Goal: Check status: Check status

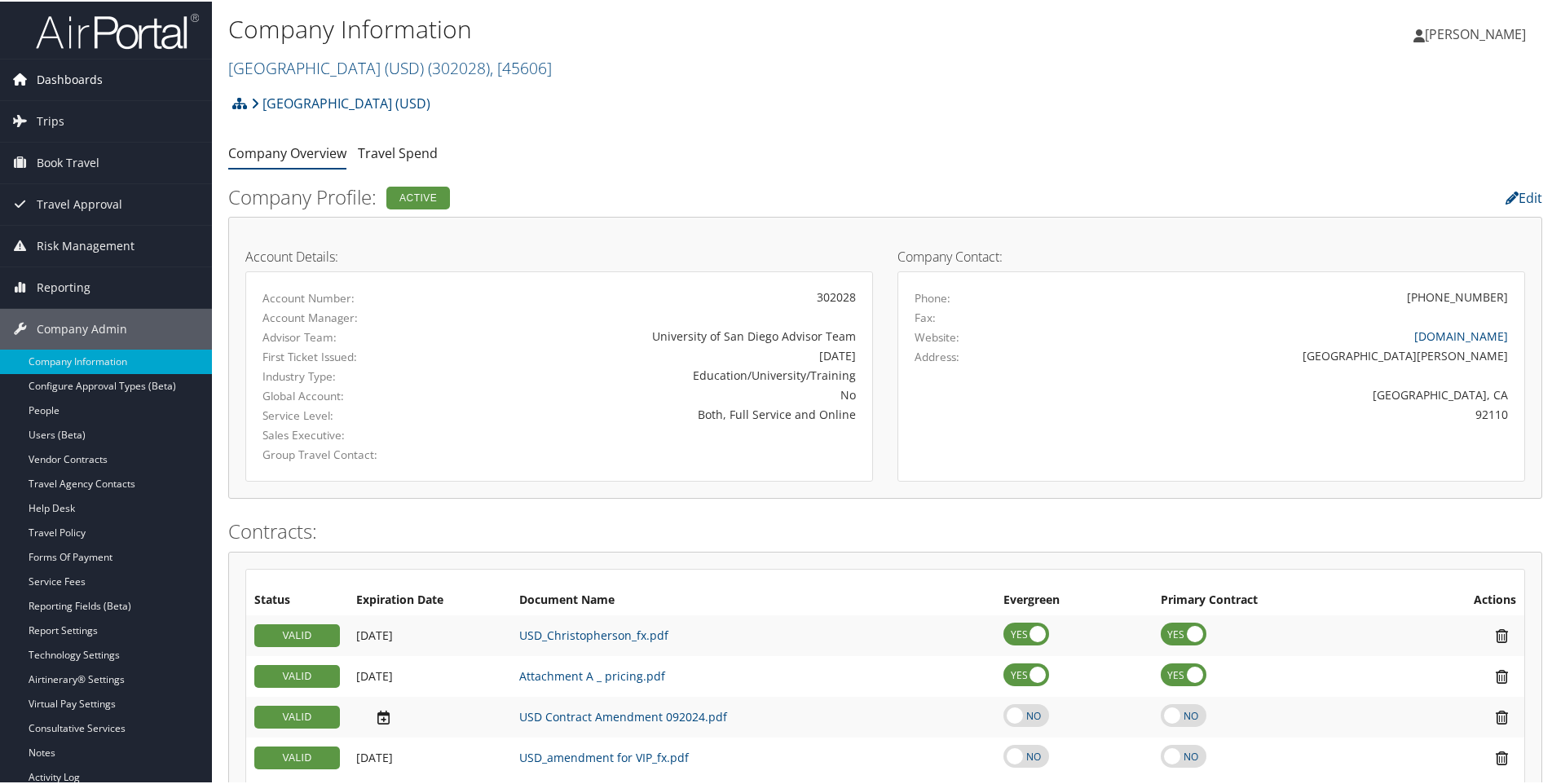
click at [87, 89] on span "Dashboards" at bounding box center [70, 77] width 66 height 41
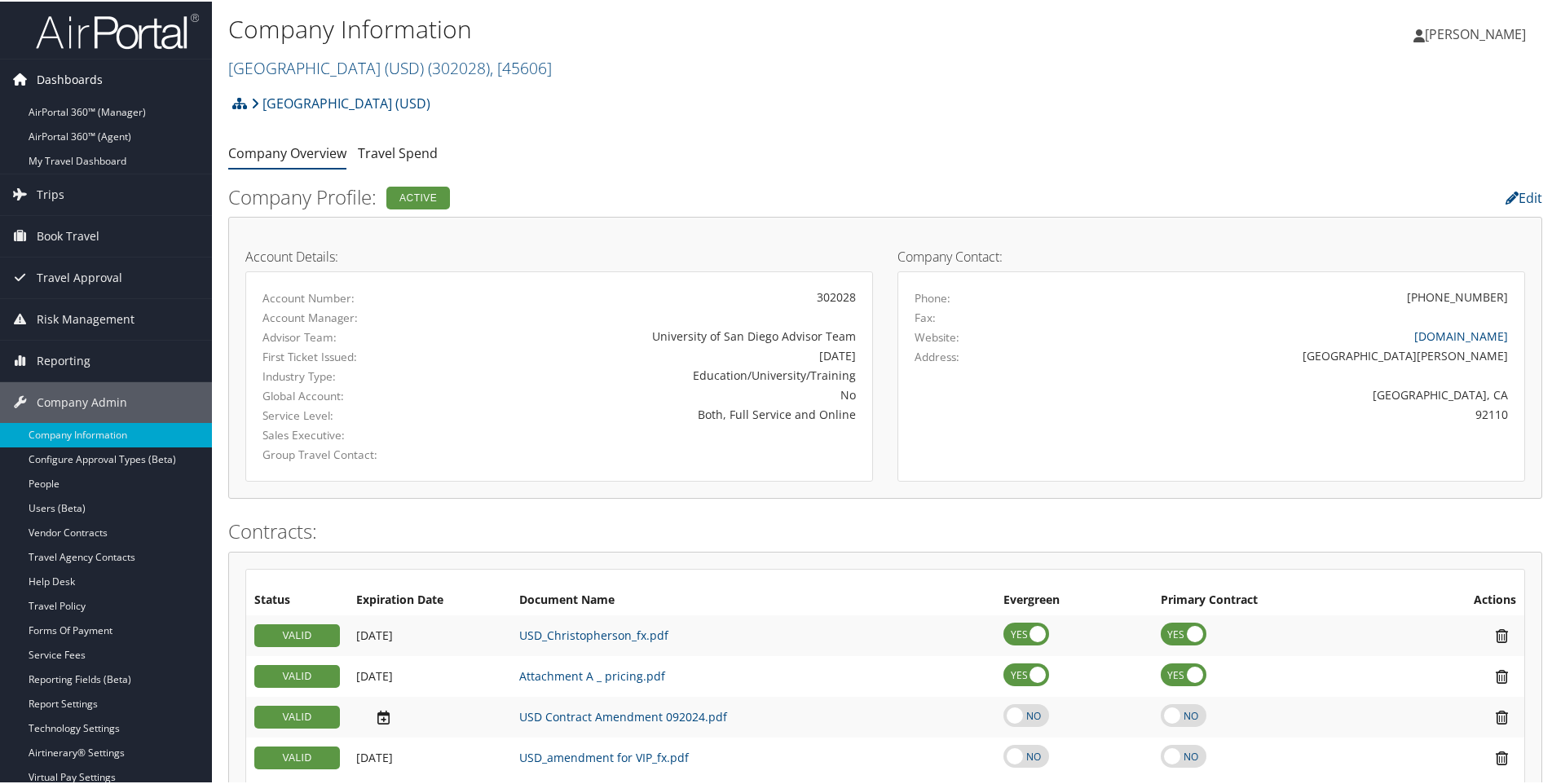
click at [86, 80] on span "Dashboards" at bounding box center [70, 77] width 66 height 41
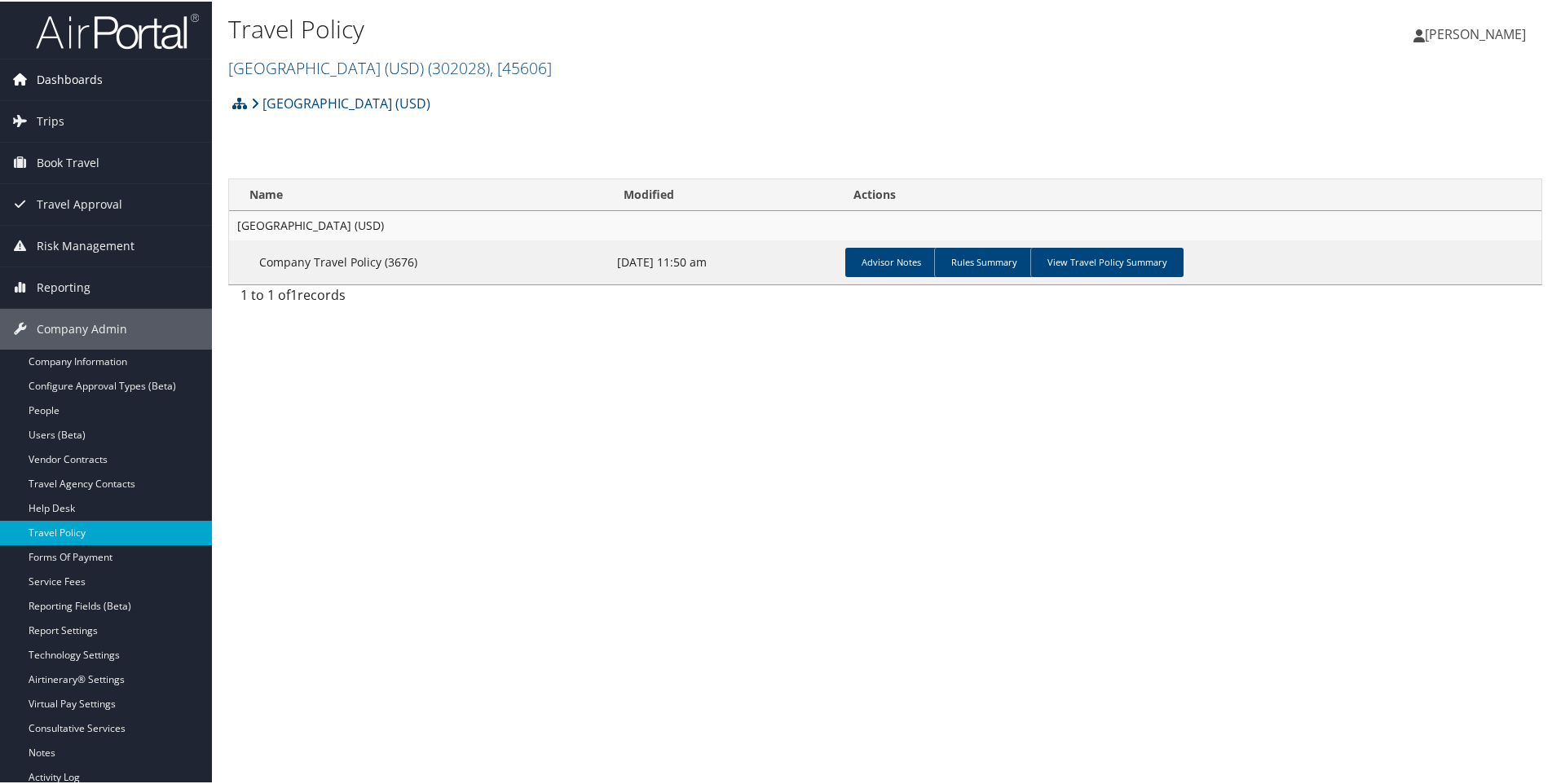
click at [57, 69] on span "Dashboards" at bounding box center [70, 77] width 66 height 41
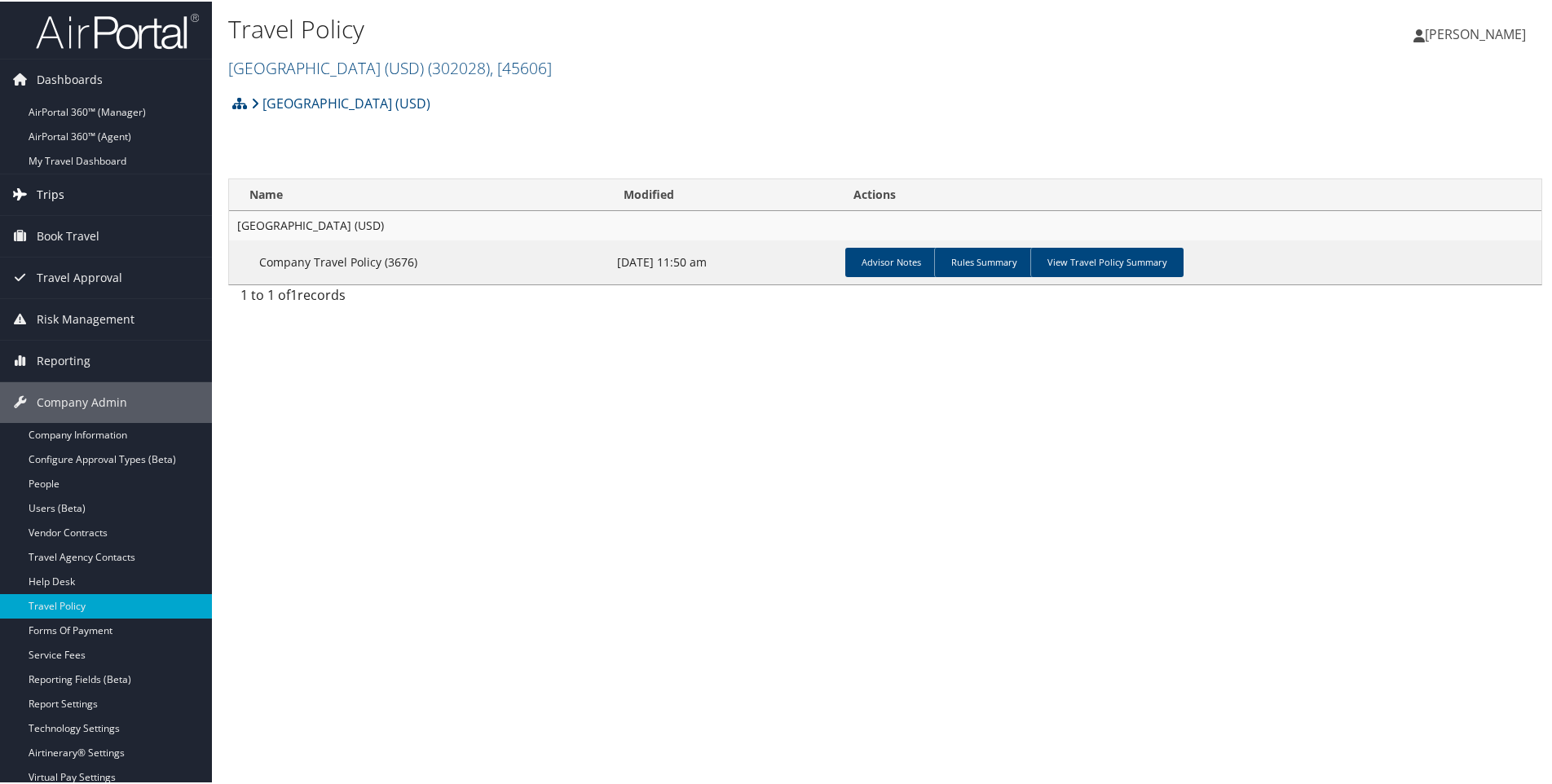
click at [58, 188] on span "Trips" at bounding box center [50, 192] width 27 height 41
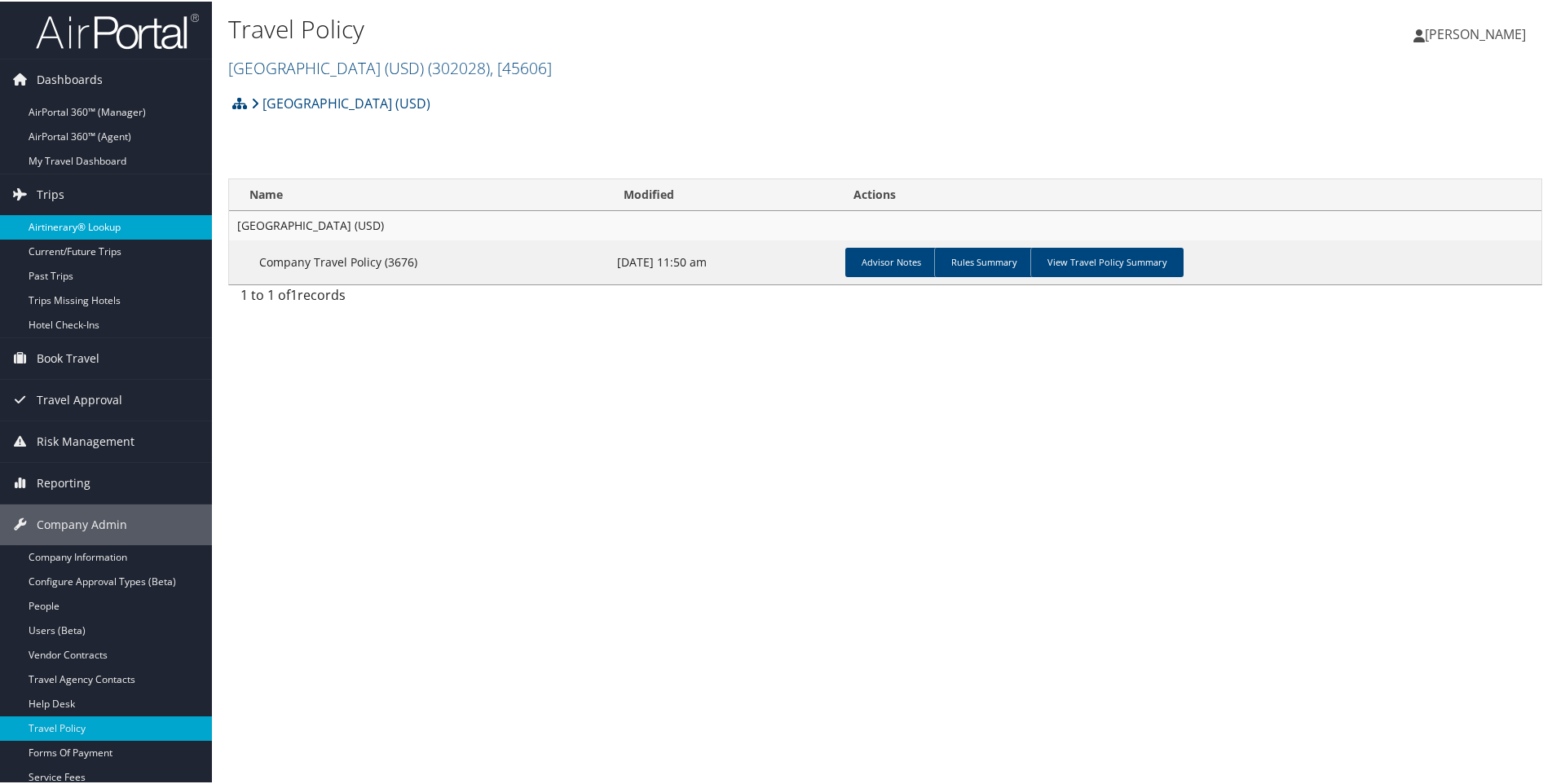
click at [92, 229] on link "Airtinerary® Lookup" at bounding box center [106, 226] width 212 height 24
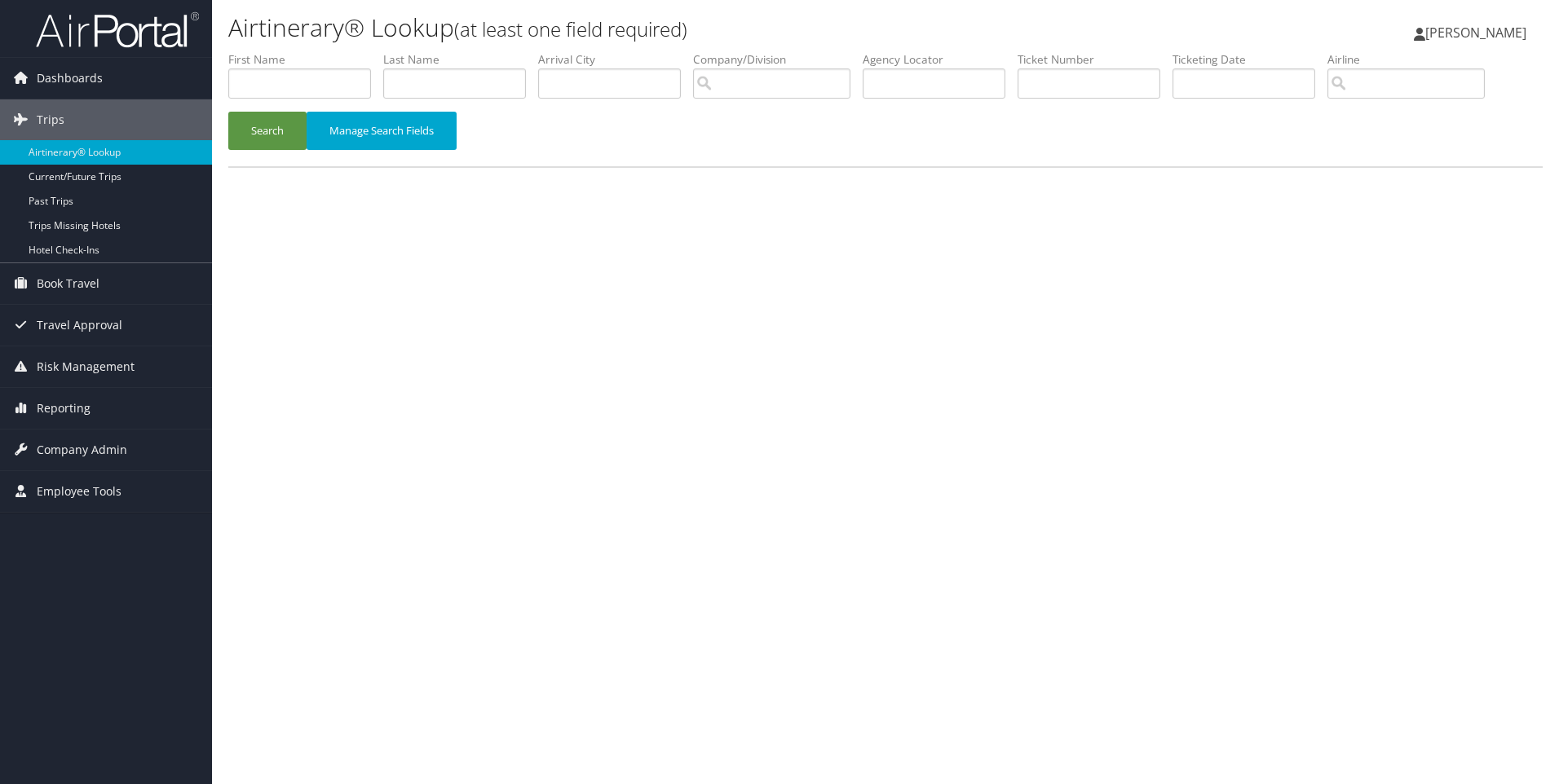
click at [1469, 220] on div "Airtinerary® Lookup (at least one field required) Danisha Barlow Danisha Barlow…" at bounding box center [885, 392] width 1347 height 784
click at [333, 90] on input "text" at bounding box center [299, 84] width 142 height 30
type input "robert"
type input "mathner"
click at [228, 112] on button "Search" at bounding box center [267, 131] width 78 height 39
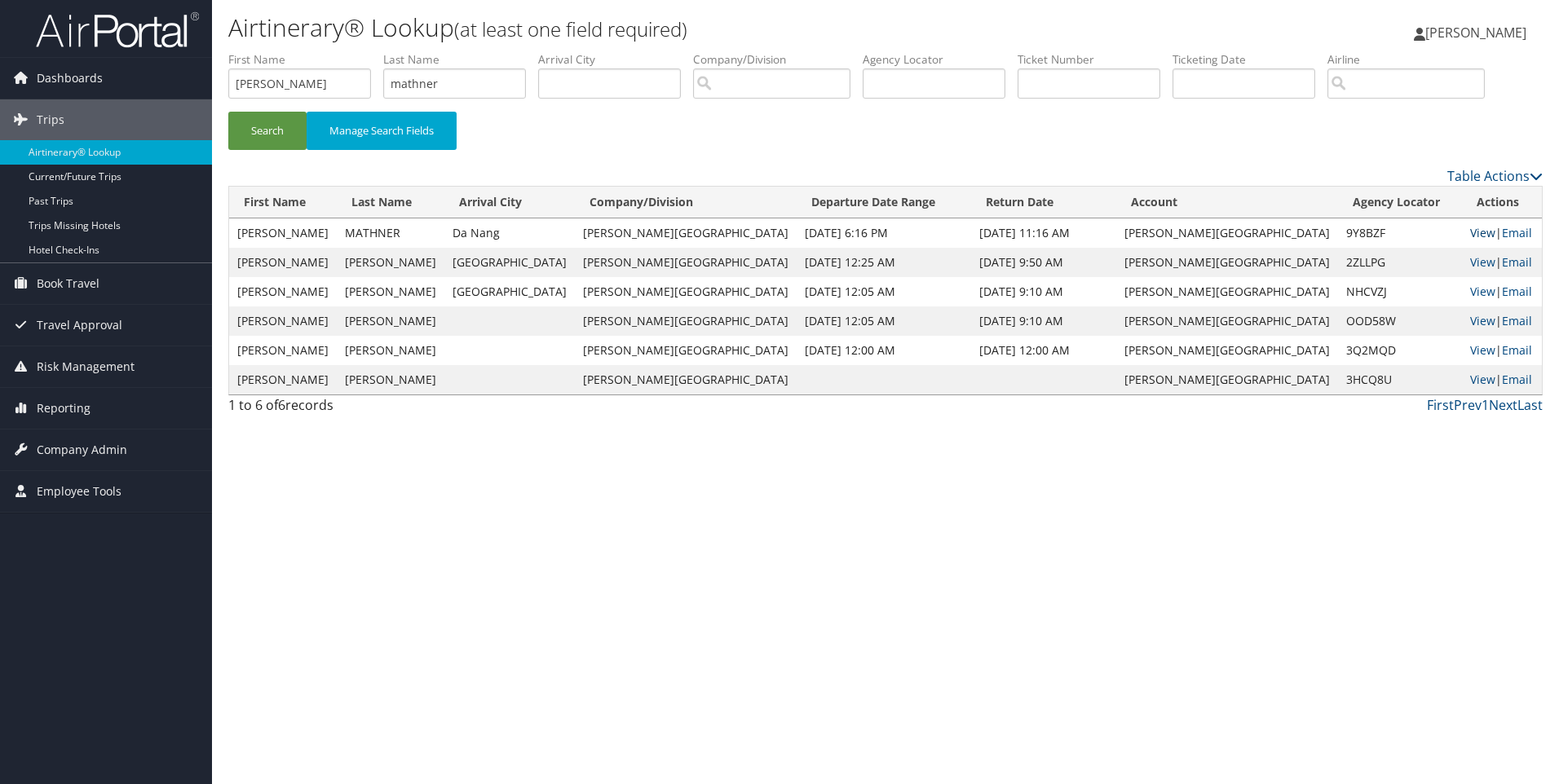
click at [1470, 230] on link "View" at bounding box center [1483, 233] width 25 height 15
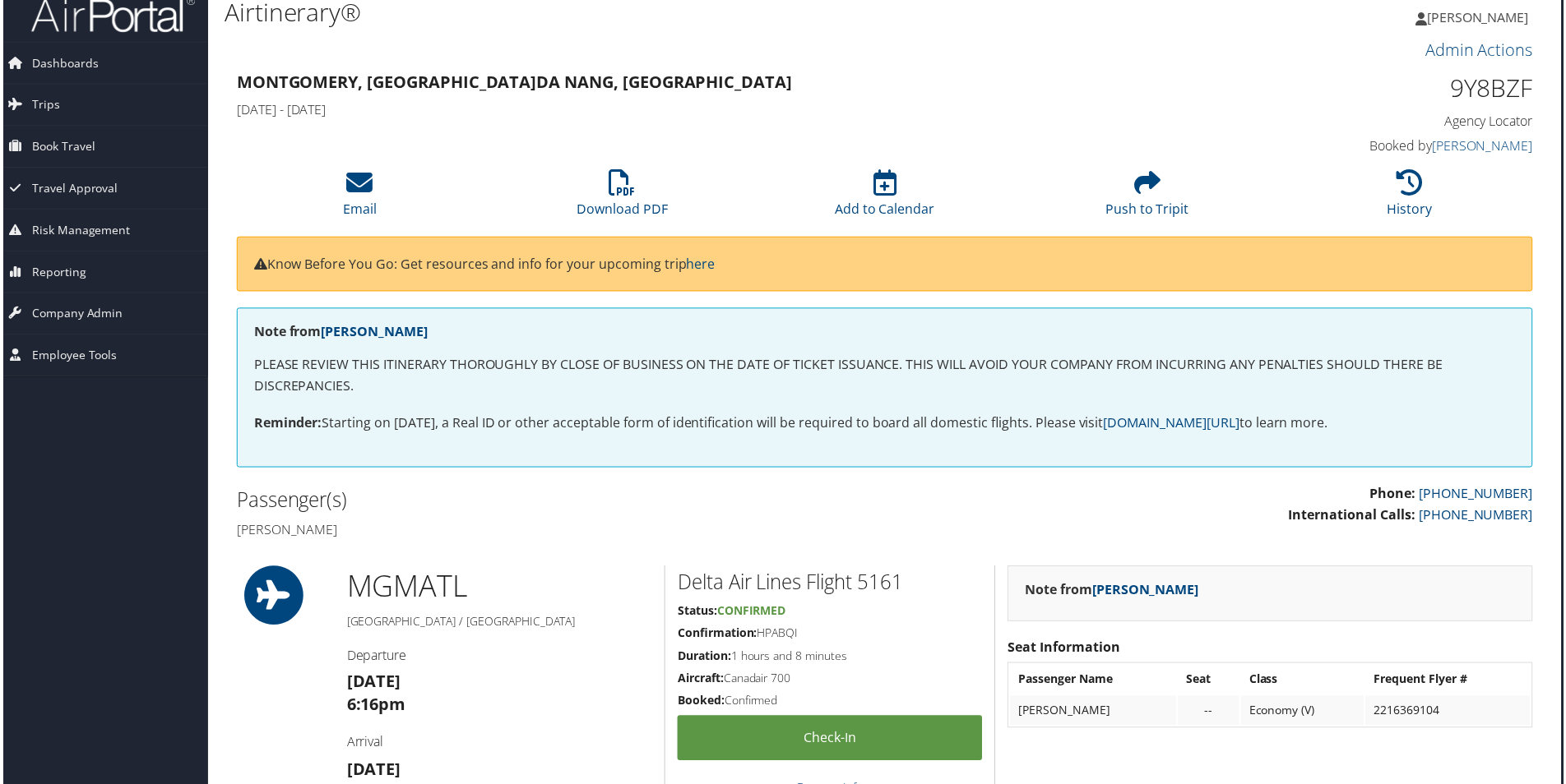
scroll to position [0, 9]
